Goal: Task Accomplishment & Management: Complete application form

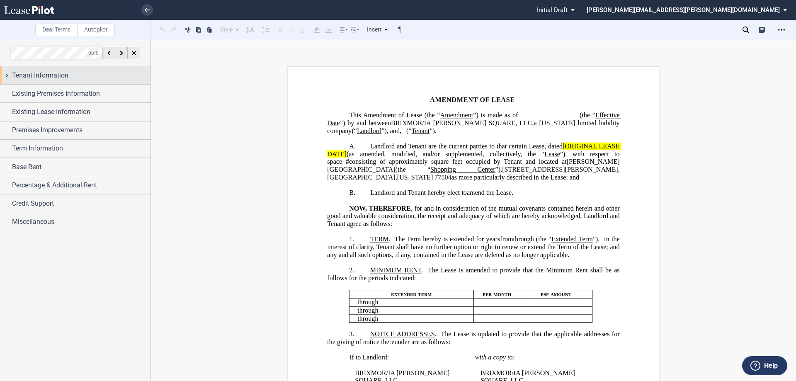
click at [7, 76] on div "Tenant Information" at bounding box center [75, 75] width 150 height 18
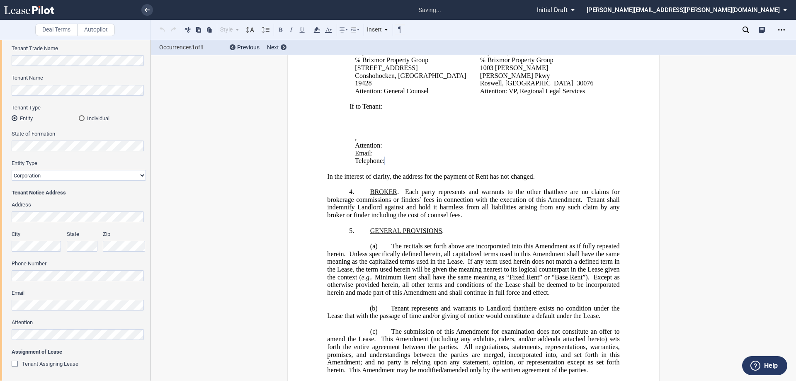
scroll to position [166, 0]
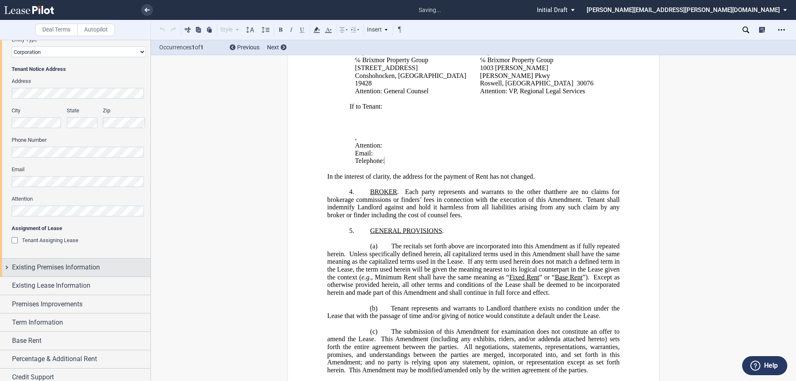
click at [7, 266] on div "Existing Premises Information" at bounding box center [75, 268] width 150 height 18
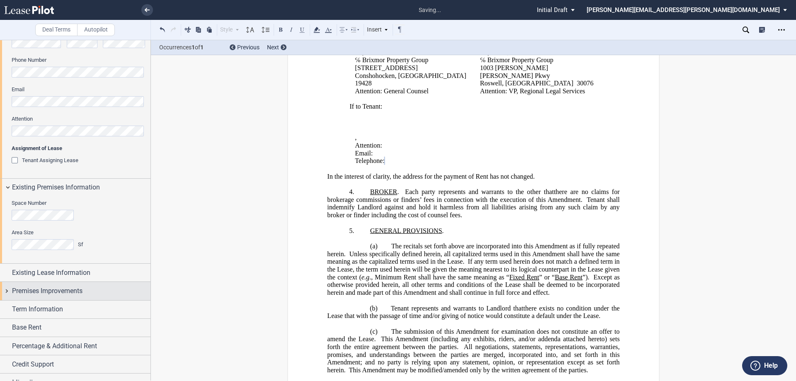
scroll to position [257, 0]
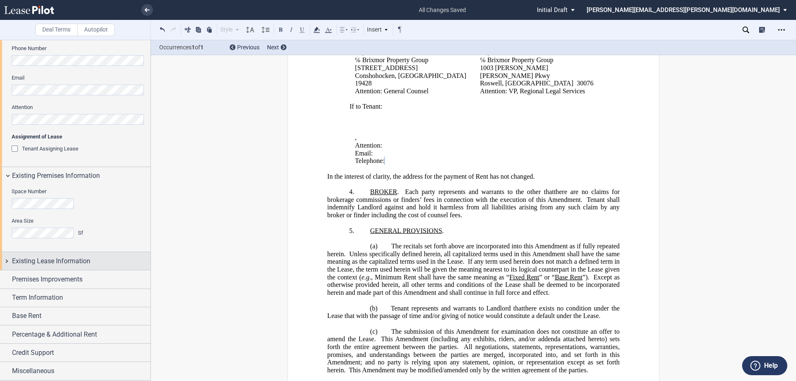
click at [6, 263] on div "Existing Lease Information" at bounding box center [75, 261] width 150 height 18
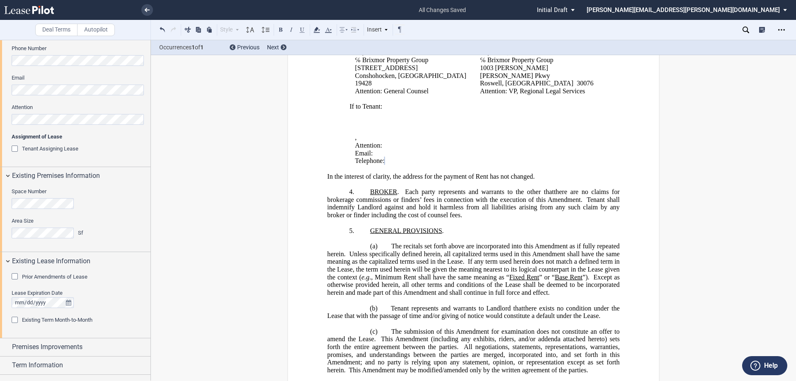
click at [14, 277] on div "Prior Amendments of Lease" at bounding box center [16, 277] width 8 height 8
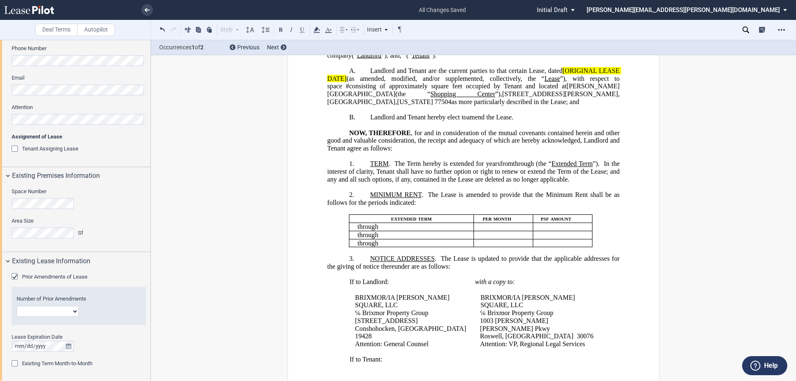
scroll to position [0, 0]
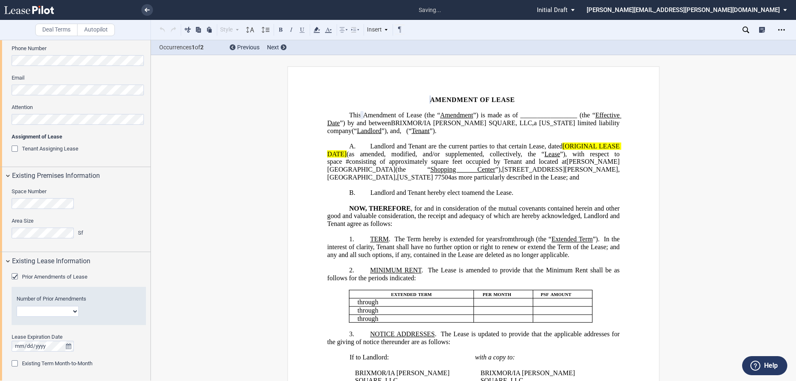
click at [72, 310] on select "1 2 3 4 5 6 7 8 9 10 11 12" at bounding box center [48, 311] width 62 height 11
select select "number:6"
click at [17, 306] on select "1 2 3 4 5 6 7 8 9 10 11 12" at bounding box center [48, 311] width 62 height 11
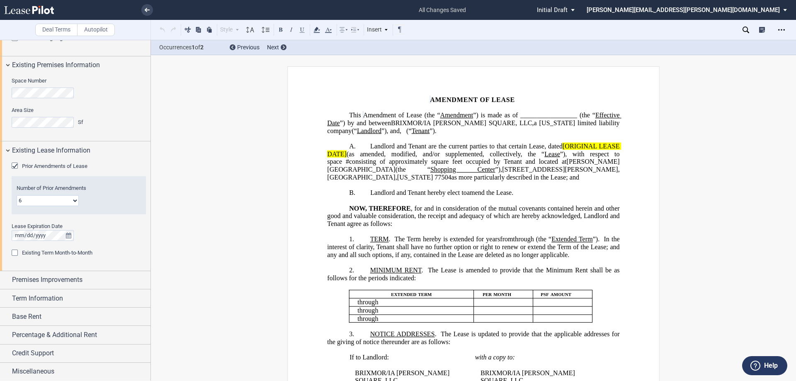
scroll to position [368, 0]
click at [5, 281] on div "Premises Improvements" at bounding box center [75, 280] width 150 height 18
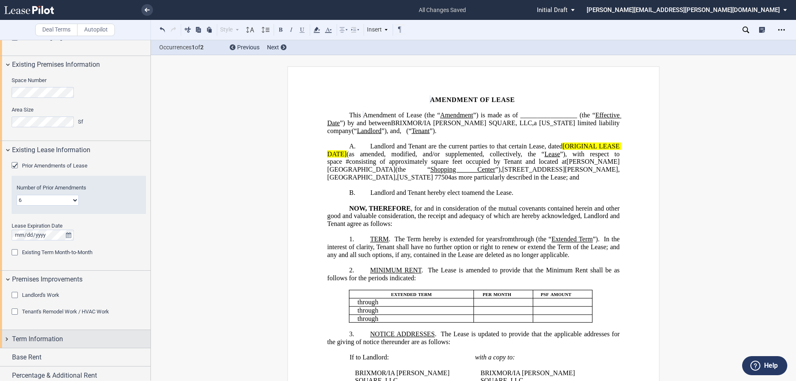
click at [7, 336] on div "Term Information" at bounding box center [75, 339] width 150 height 18
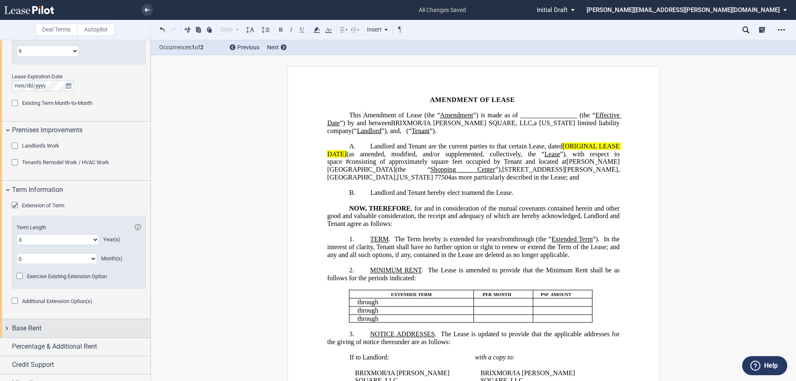
scroll to position [530, 0]
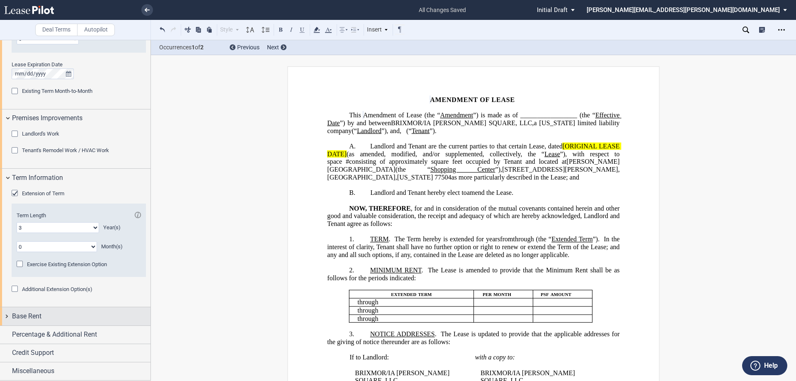
click at [5, 316] on div "Base Rent" at bounding box center [75, 316] width 150 height 18
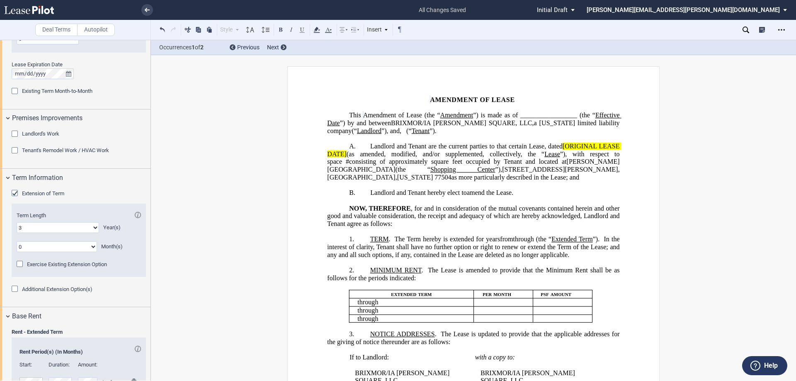
scroll to position [666, 0]
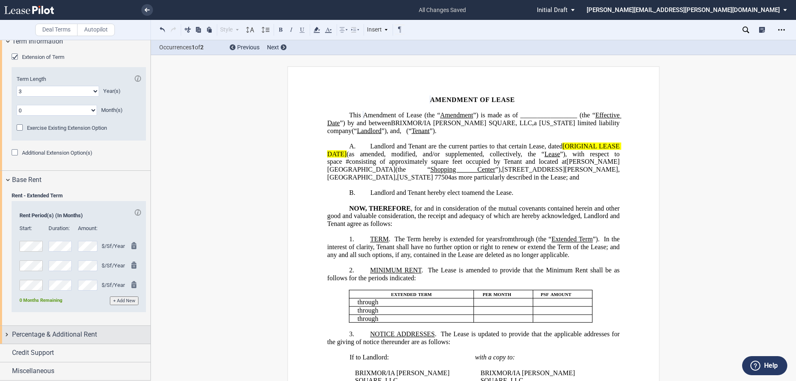
click at [5, 334] on div "Percentage & Additional Rent" at bounding box center [75, 335] width 150 height 18
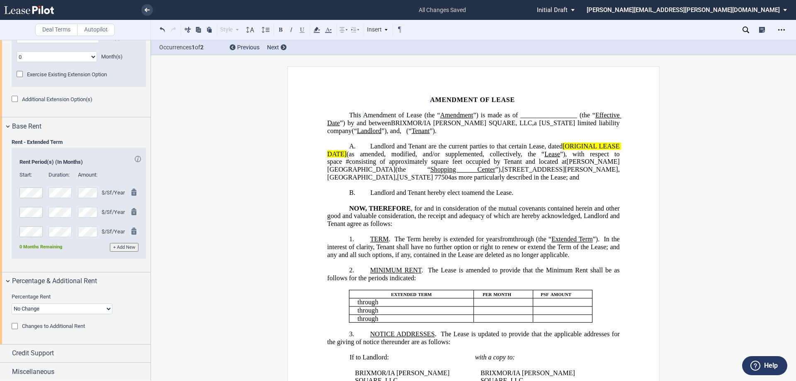
scroll to position [720, 0]
click at [106, 308] on select "No Change Add Percentage Rent Reset Breakpoint" at bounding box center [62, 308] width 101 height 11
select select "reset"
click at [12, 303] on select "No Change Add Percentage Rent Reset Breakpoint" at bounding box center [62, 308] width 101 height 11
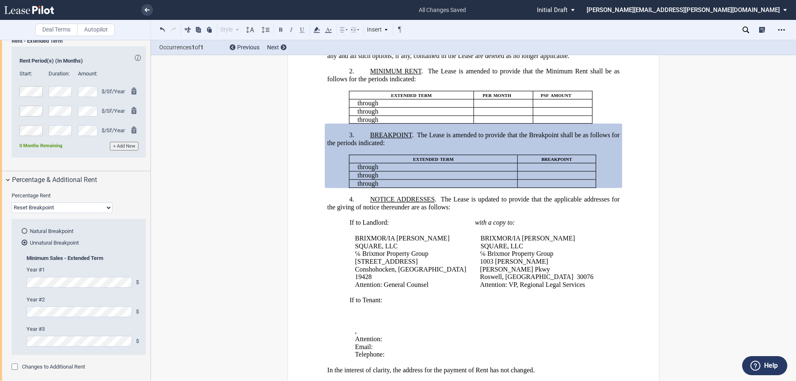
scroll to position [844, 0]
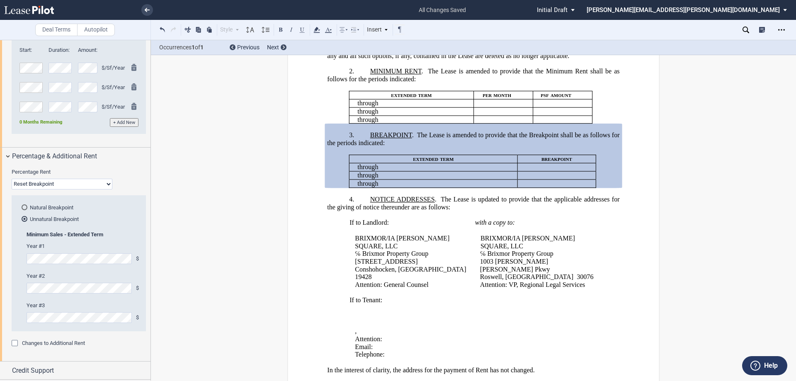
click at [56, 219] on md-radio-button "Unnatural Breakpoint" at bounding box center [81, 218] width 119 height 7
click at [24, 208] on div "Natural Breakpoint" at bounding box center [25, 207] width 6 height 6
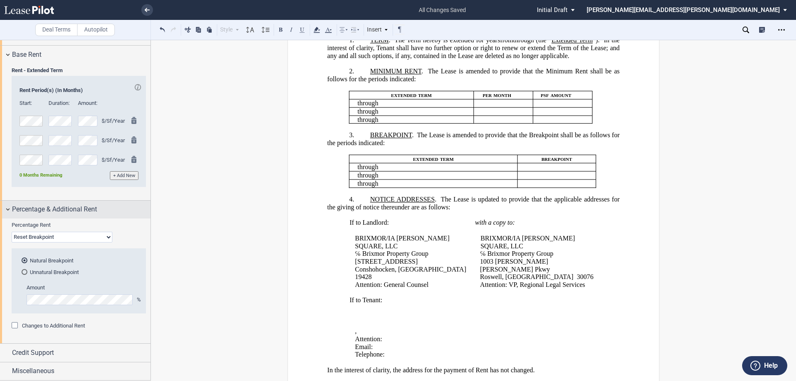
scroll to position [791, 0]
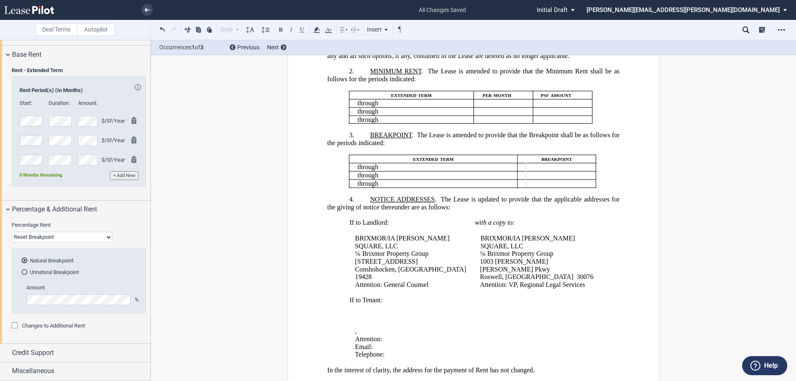
click at [16, 326] on div "Changes to Additional Rent" at bounding box center [16, 326] width 8 height 8
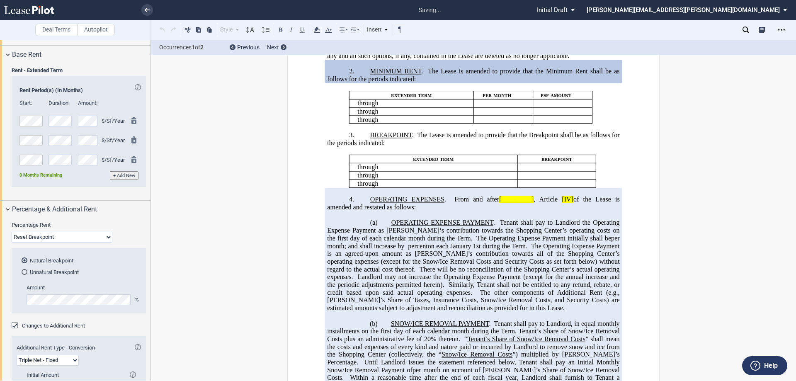
click at [15, 324] on div "Changes to Additional Rent" at bounding box center [16, 326] width 8 height 8
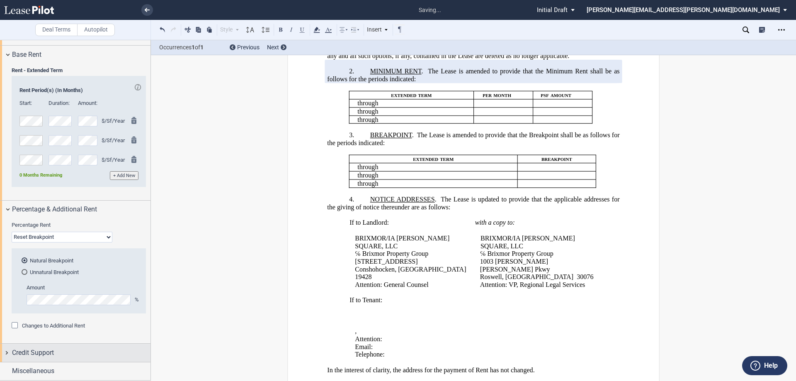
click at [6, 354] on div "Credit Support" at bounding box center [75, 352] width 150 height 18
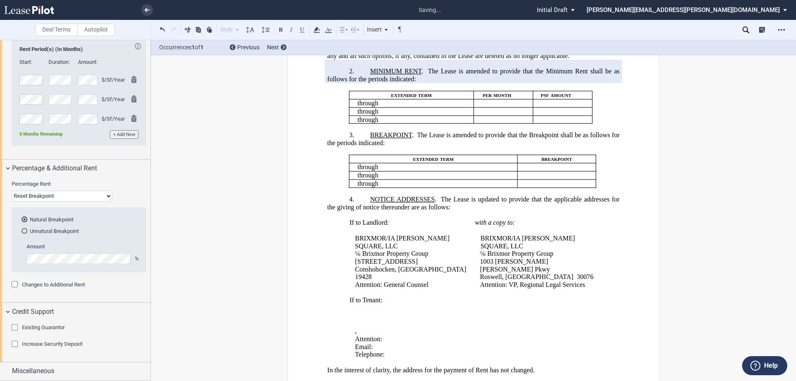
click at [17, 328] on div "Existing Guarantor" at bounding box center [16, 328] width 8 height 8
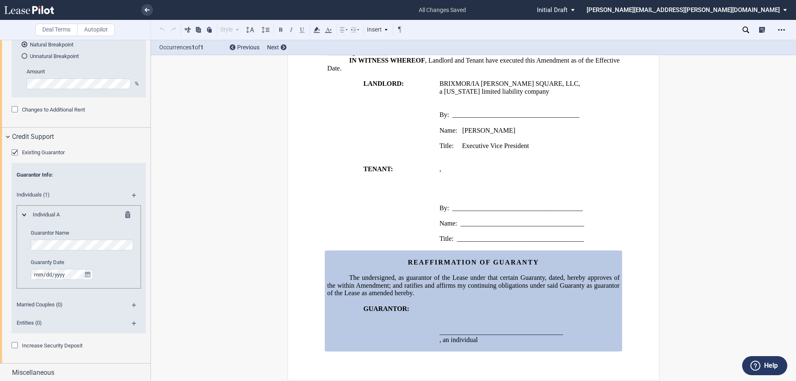
scroll to position [1008, 0]
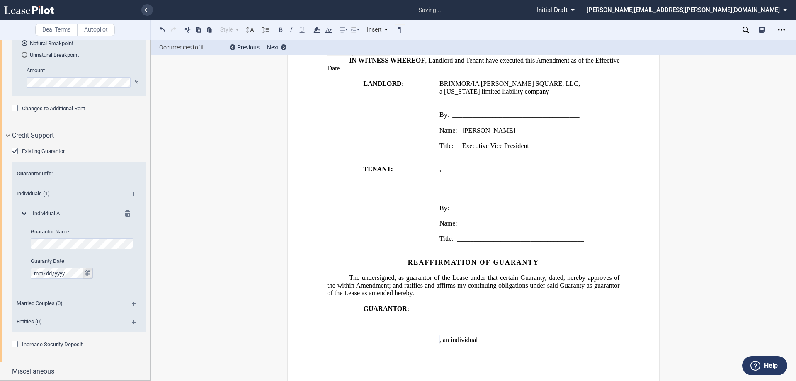
click at [88, 273] on icon "true" at bounding box center [87, 273] width 5 height 6
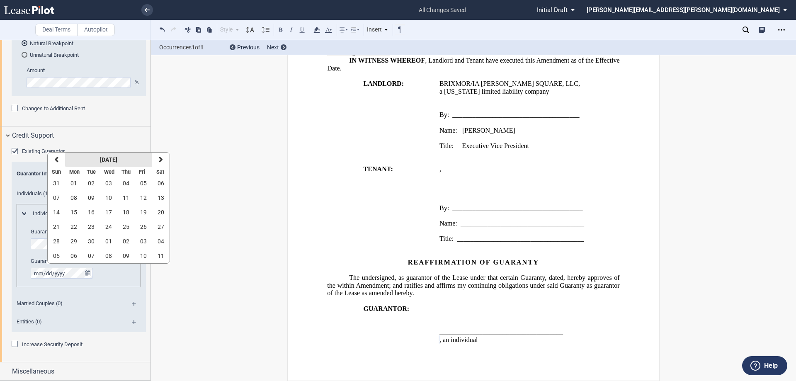
click at [117, 159] on strong "[DATE]" at bounding box center [108, 159] width 17 height 7
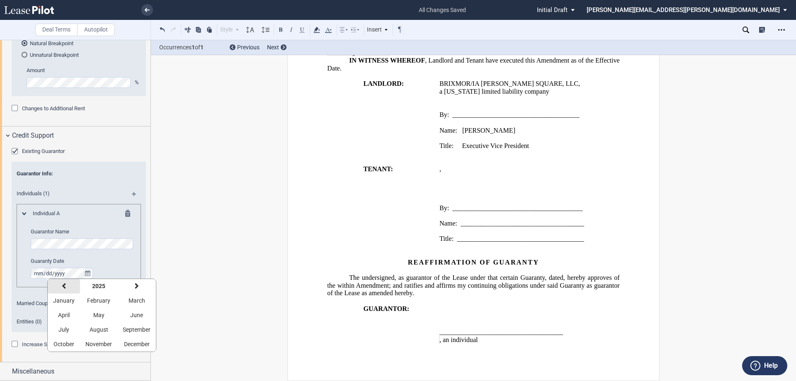
click at [66, 288] on button "previous" at bounding box center [64, 286] width 32 height 15
click at [99, 318] on span "May" at bounding box center [98, 315] width 11 height 7
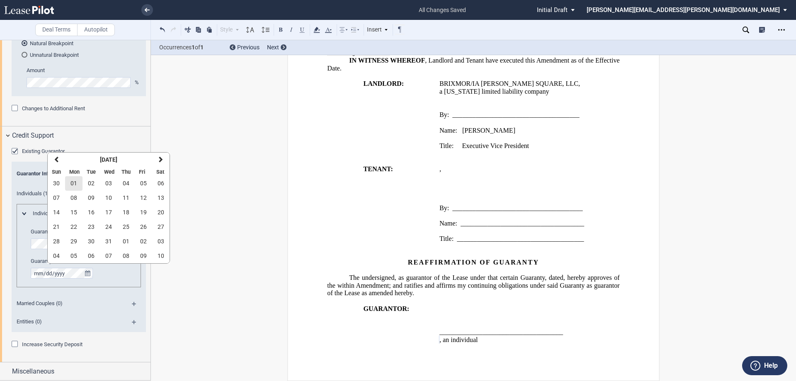
click at [74, 184] on span "01" at bounding box center [73, 183] width 7 height 7
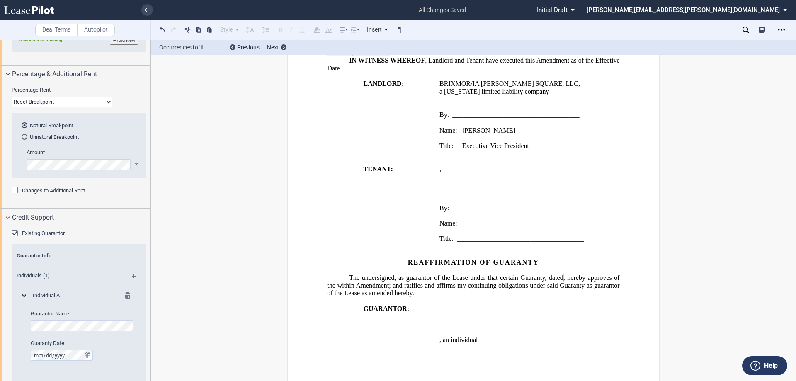
scroll to position [925, 0]
click at [133, 275] on md-icon at bounding box center [137, 280] width 11 height 10
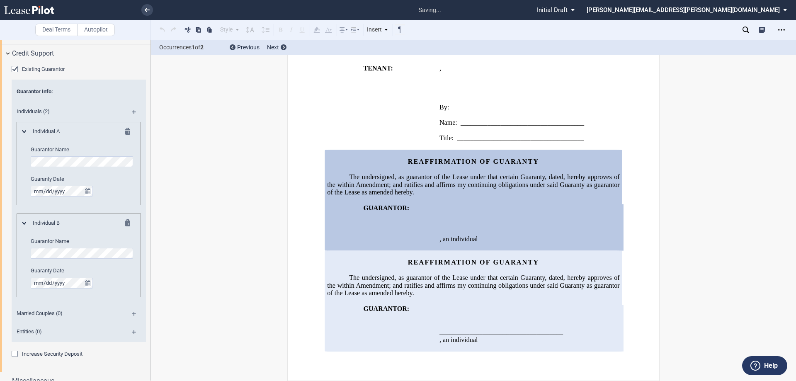
scroll to position [1091, 0]
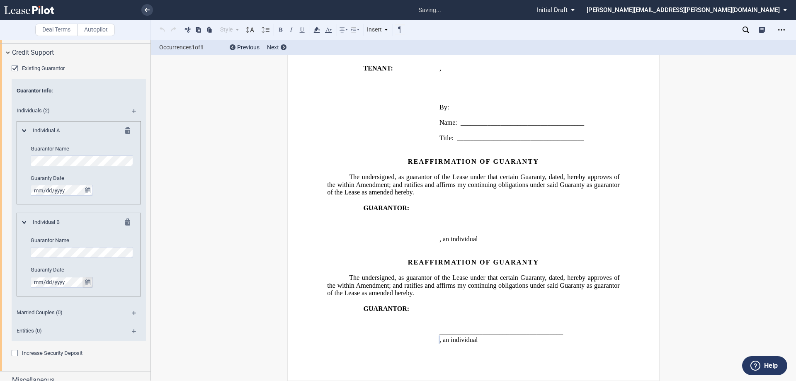
click at [87, 281] on icon "true" at bounding box center [87, 282] width 5 height 6
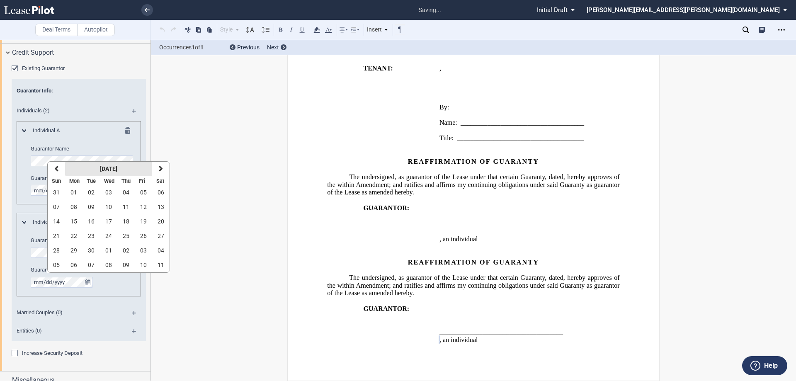
click at [106, 169] on strong "[DATE]" at bounding box center [108, 168] width 17 height 7
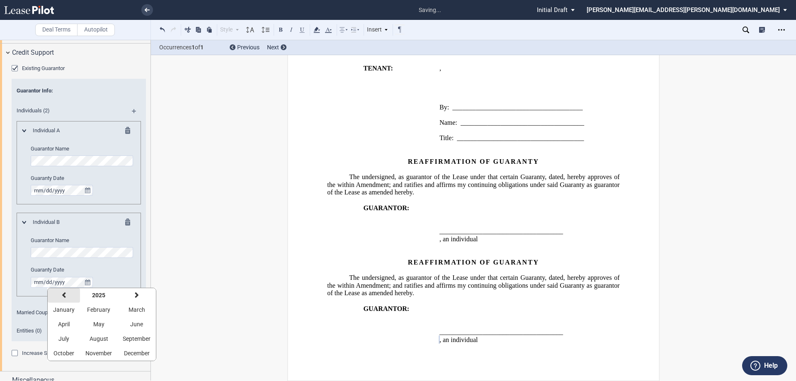
click at [62, 295] on icon "button" at bounding box center [64, 295] width 4 height 7
click at [97, 320] on button "May" at bounding box center [98, 324] width 37 height 15
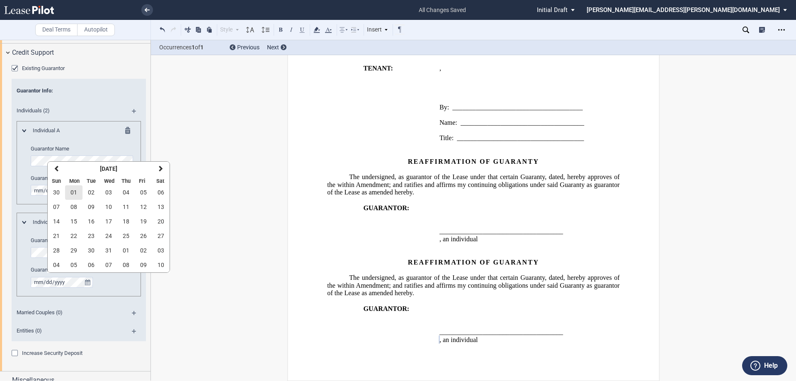
click at [73, 190] on span "01" at bounding box center [73, 192] width 7 height 7
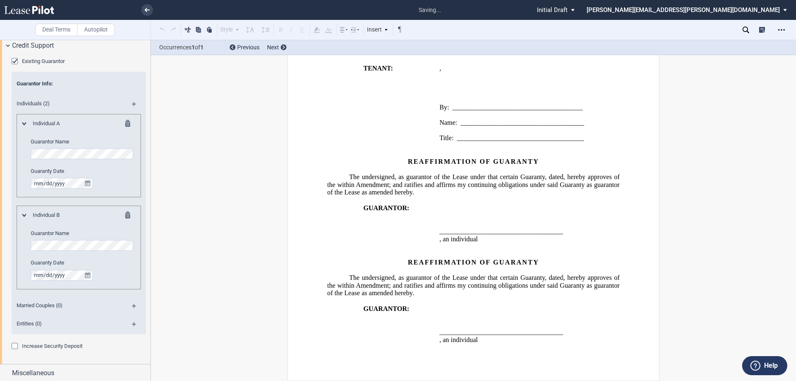
scroll to position [1100, 0]
click at [7, 372] on div "Miscellaneous" at bounding box center [75, 371] width 150 height 18
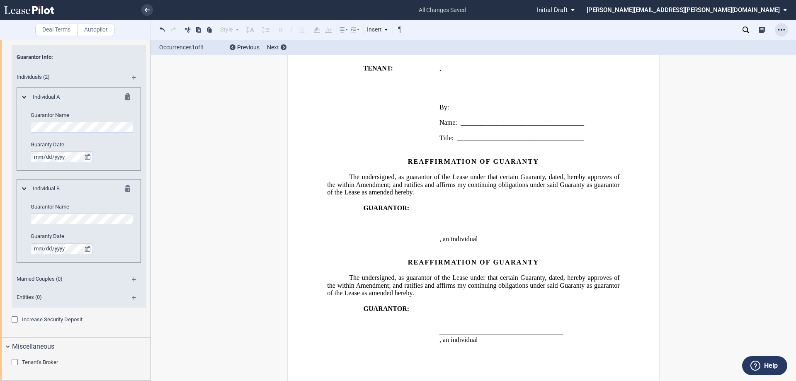
click at [781, 28] on icon "Open Lease options menu" at bounding box center [781, 30] width 7 height 7
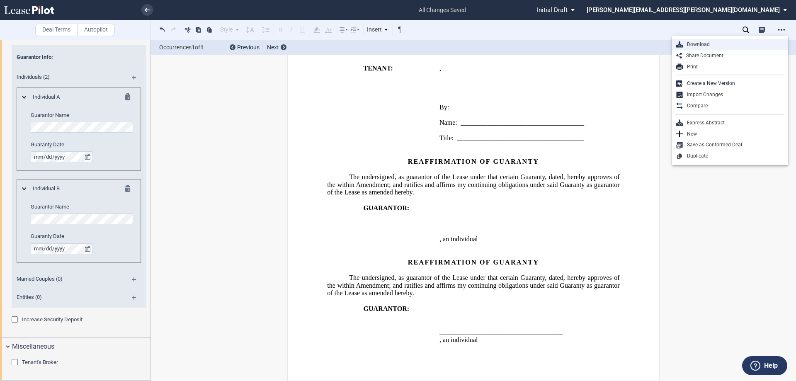
click at [694, 46] on div "Download" at bounding box center [732, 44] width 101 height 7
